Goal: Task Accomplishment & Management: Use online tool/utility

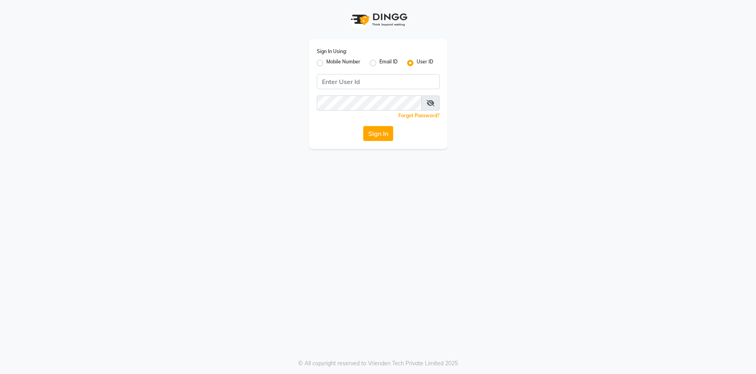
click at [326, 64] on label "Mobile Number" at bounding box center [343, 63] width 34 height 10
click at [326, 63] on input "Mobile Number" at bounding box center [328, 60] width 5 height 5
radio input "true"
radio input "false"
click at [364, 80] on input "Username" at bounding box center [393, 81] width 96 height 15
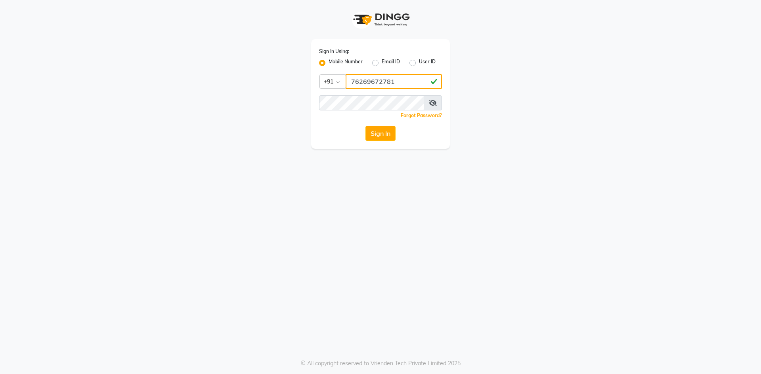
type input "76269672781"
click at [382, 137] on button "Sign In" at bounding box center [380, 133] width 30 height 15
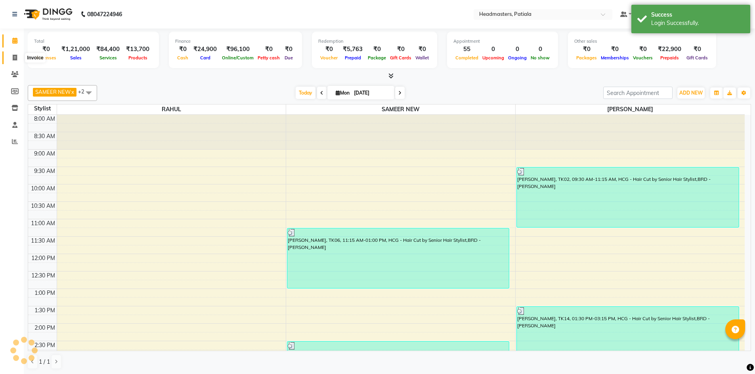
click at [14, 55] on icon at bounding box center [15, 58] width 4 height 6
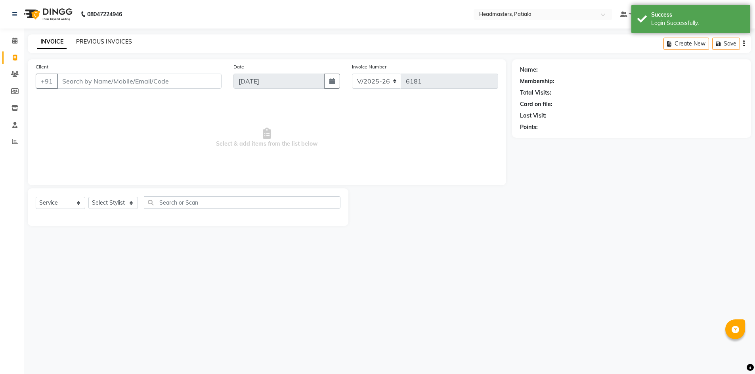
click at [114, 38] on link "PREVIOUS INVOICES" at bounding box center [104, 41] width 56 height 7
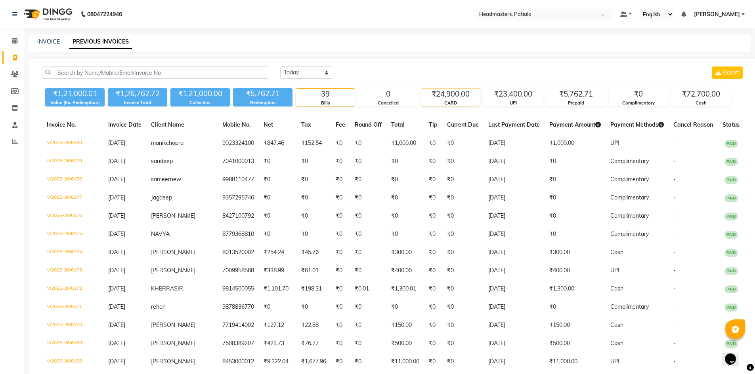
click at [453, 93] on div "₹24,900.00" at bounding box center [450, 94] width 59 height 11
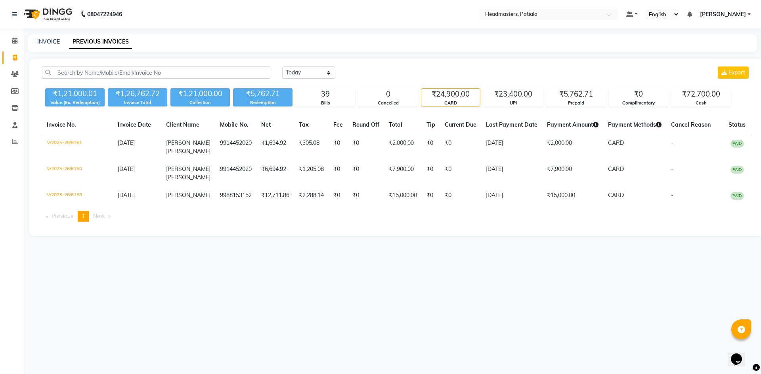
click at [640, 87] on div "₹1,21,000.01 Value (Ex. Redemption) ₹1,26,762.72 Invoice Total ₹1,21,000.00 Col…" at bounding box center [396, 95] width 708 height 21
click at [643, 97] on div "₹0" at bounding box center [638, 94] width 59 height 11
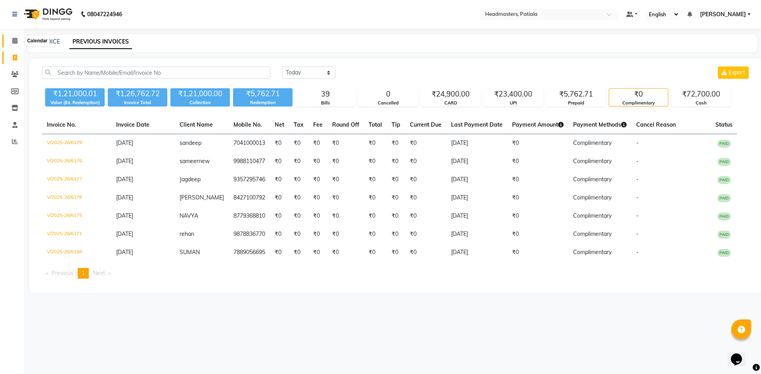
drag, startPoint x: 16, startPoint y: 42, endPoint x: 15, endPoint y: 58, distance: 16.3
click at [16, 42] on icon at bounding box center [14, 41] width 5 height 6
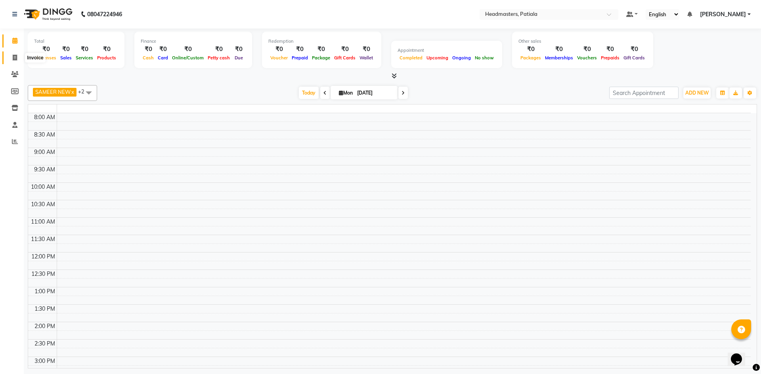
click at [17, 58] on icon at bounding box center [15, 58] width 4 height 6
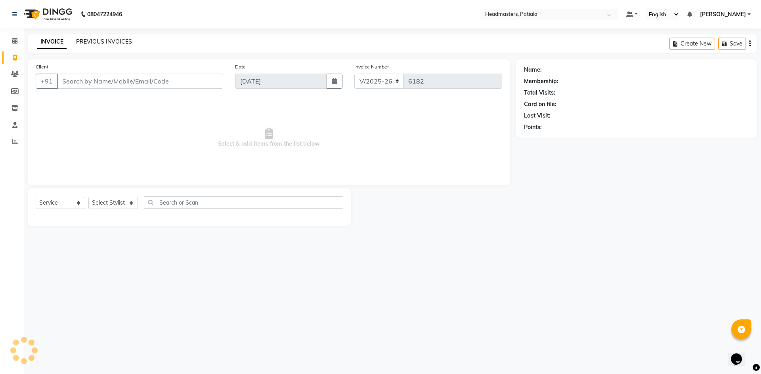
click at [103, 40] on link "PREVIOUS INVOICES" at bounding box center [104, 41] width 56 height 7
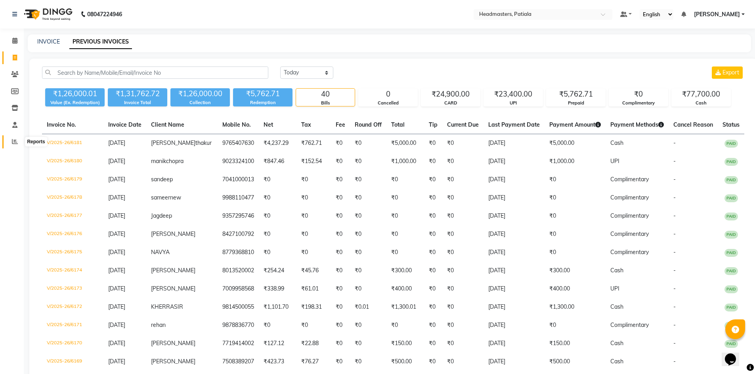
click at [17, 140] on icon at bounding box center [15, 142] width 6 height 6
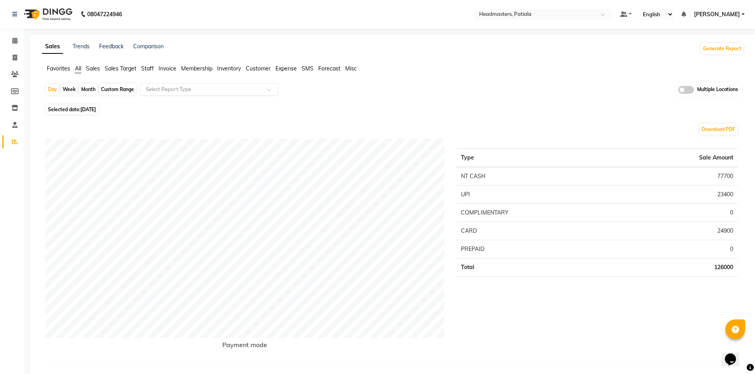
click at [167, 95] on ng-select "Select Report Type" at bounding box center [209, 89] width 139 height 13
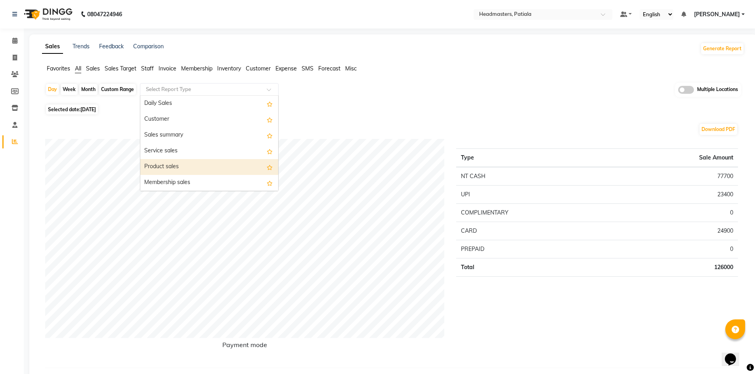
click at [179, 169] on div "Product sales" at bounding box center [209, 167] width 138 height 16
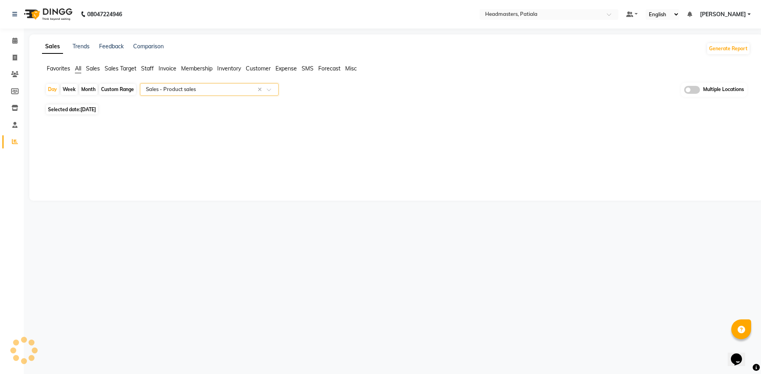
select select "full_report"
select select "csv"
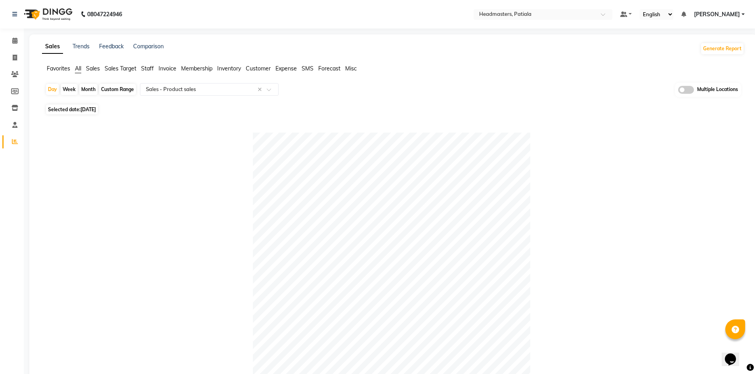
click at [713, 20] on nav "08047224946 Select Location × Headmasters, Patiala Default Panel My Panel Engli…" at bounding box center [377, 14] width 755 height 29
click at [716, 13] on span "[PERSON_NAME]" at bounding box center [717, 14] width 46 height 8
click at [710, 55] on link "Sign out" at bounding box center [704, 54] width 73 height 12
